Goal: Information Seeking & Learning: Learn about a topic

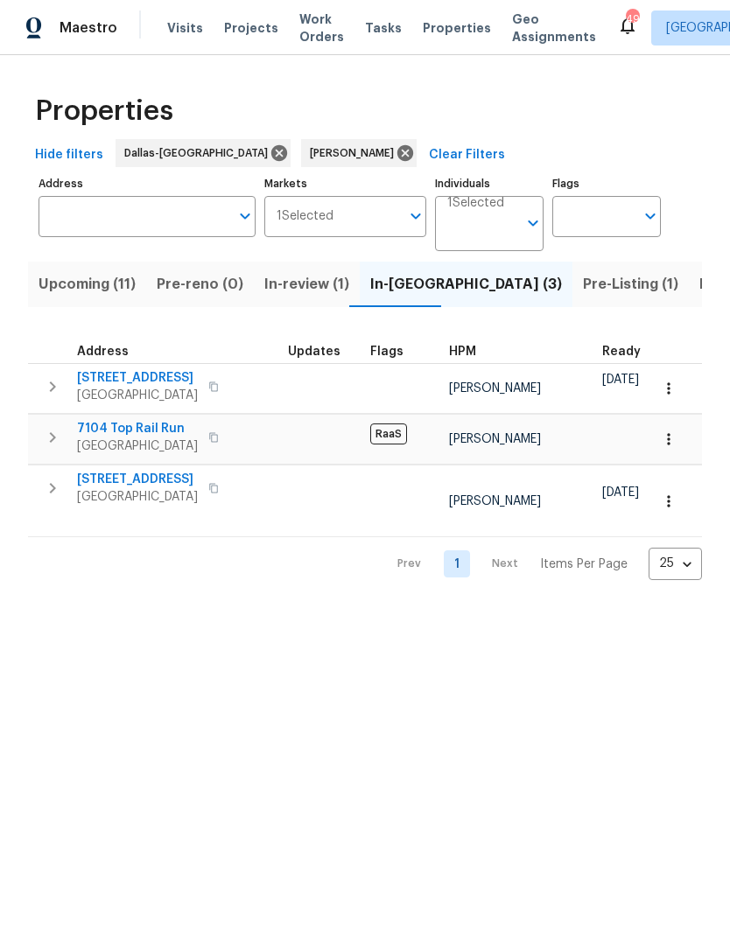
click at [129, 438] on span "[GEOGRAPHIC_DATA]" at bounding box center [137, 445] width 121 height 17
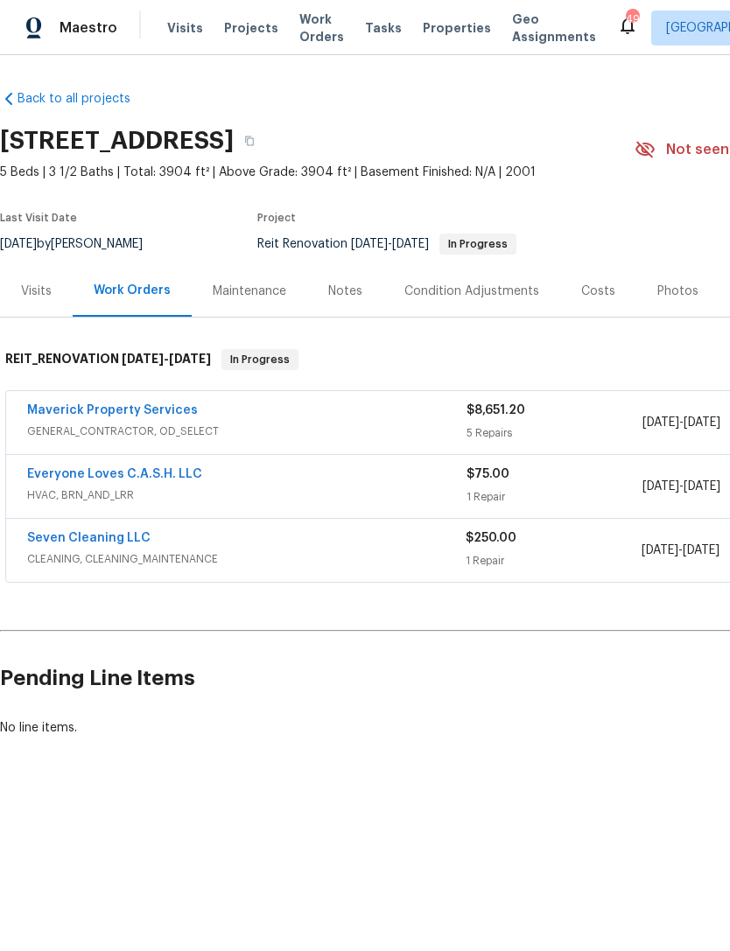
click at [137, 469] on link "Everyone Loves C.A.S.H. LLC" at bounding box center [114, 474] width 175 height 12
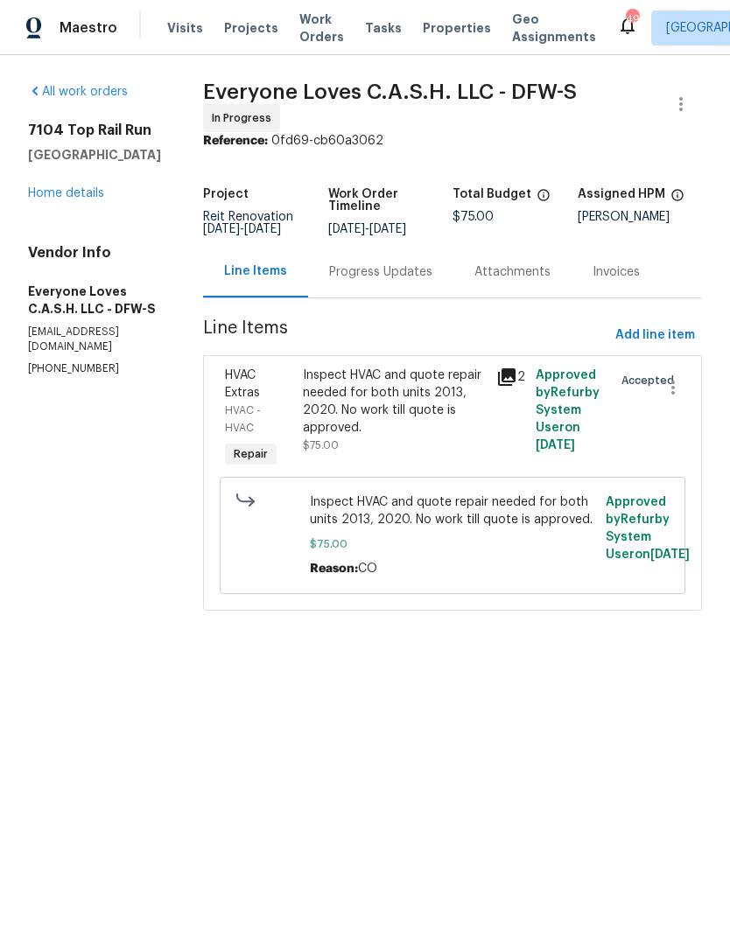
click at [515, 386] on icon at bounding box center [506, 376] width 17 height 17
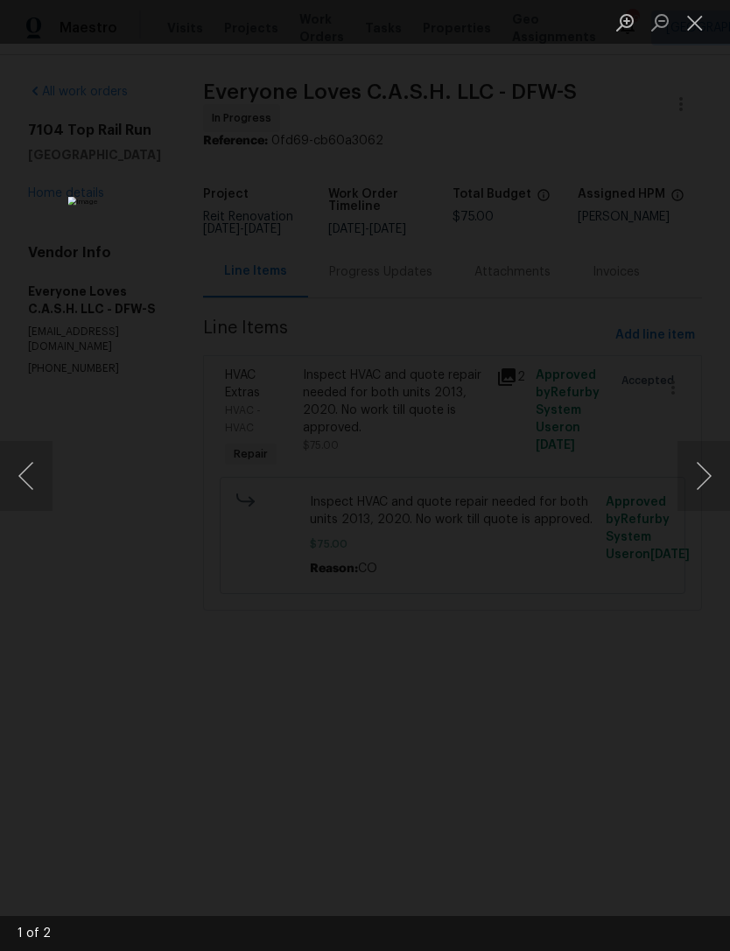
click at [688, 470] on button "Next image" at bounding box center [703, 476] width 52 height 70
click at [700, 24] on button "Close lightbox" at bounding box center [694, 22] width 35 height 31
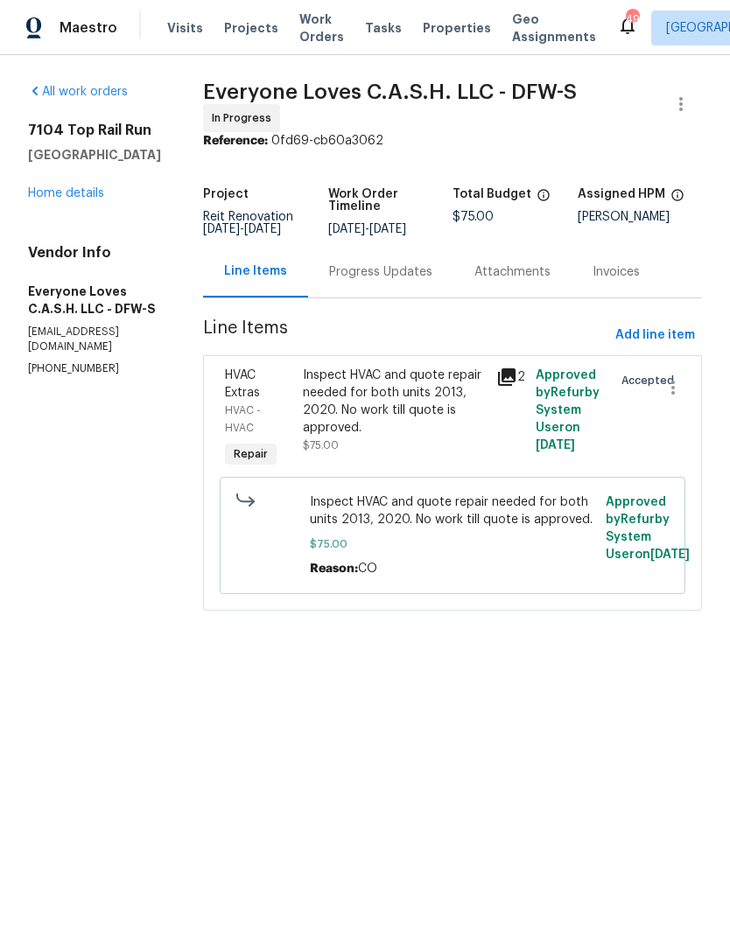
click at [59, 196] on link "Home details" at bounding box center [66, 193] width 76 height 12
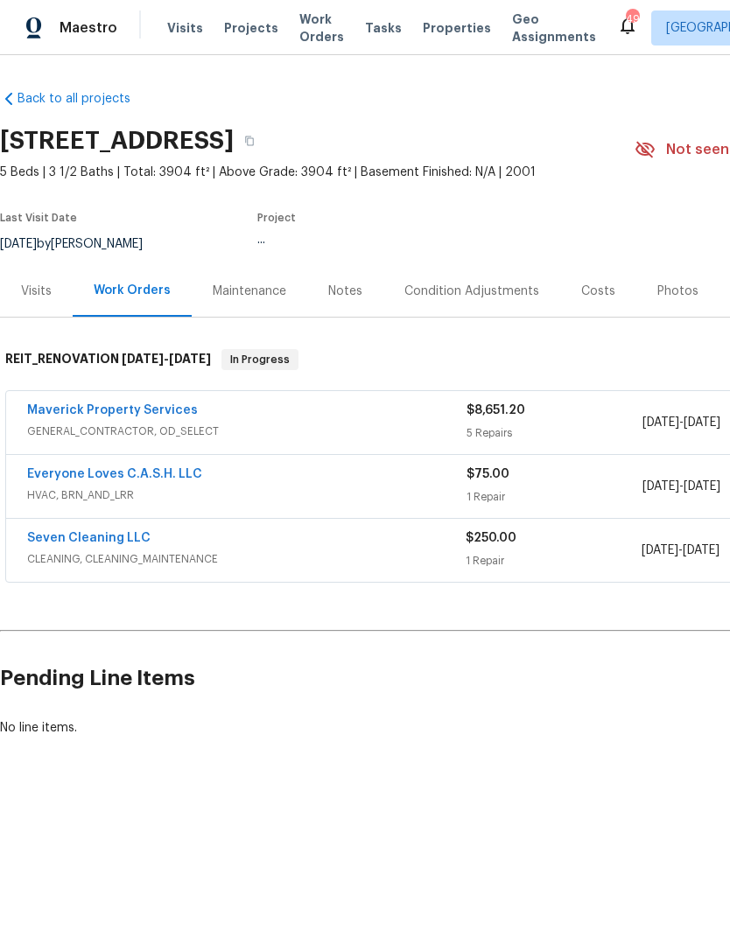
click at [67, 192] on section "7104 Top Rail Run, Fort Worth, TX 76179 5 Beds | 3 1/2 Baths | Total: 3904 ft² …" at bounding box center [494, 191] width 988 height 147
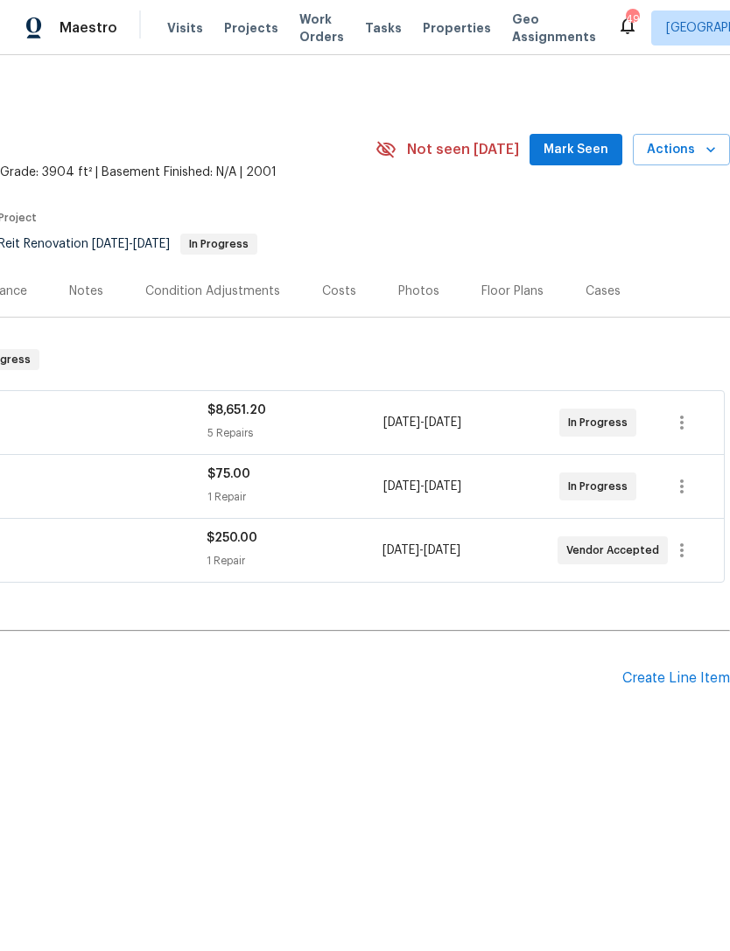
scroll to position [0, 259]
